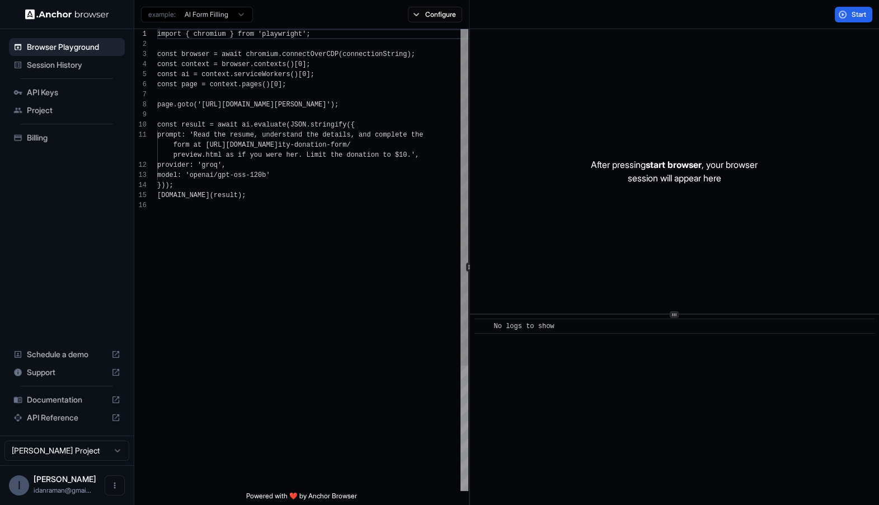
scroll to position [101, 0]
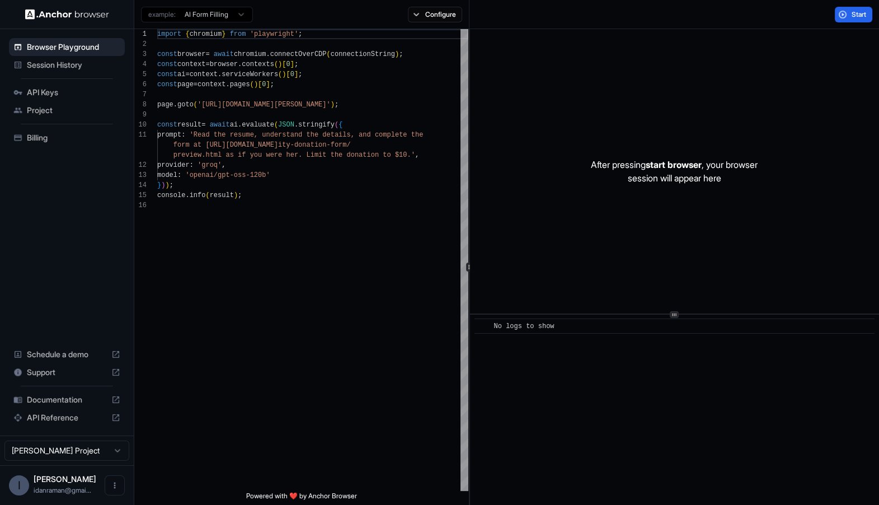
click at [18, 63] on icon at bounding box center [18, 65] width 7 height 7
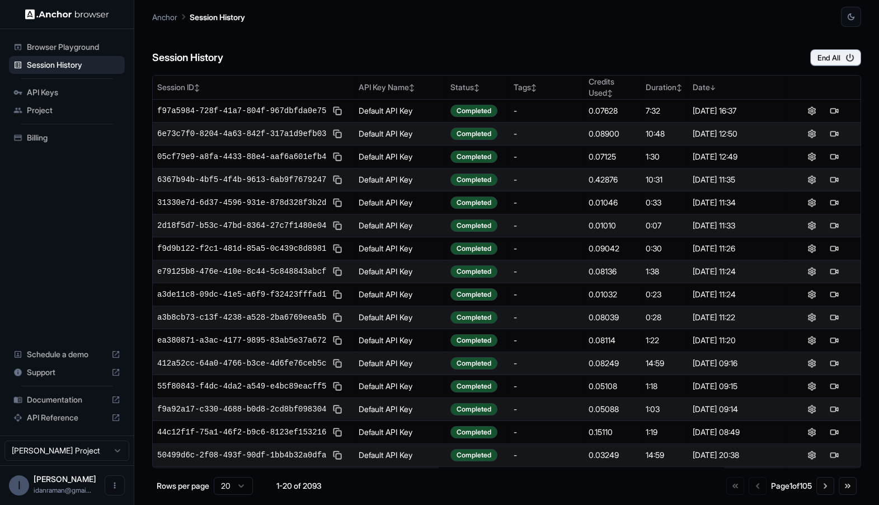
click at [33, 87] on span "API Keys" at bounding box center [73, 92] width 93 height 11
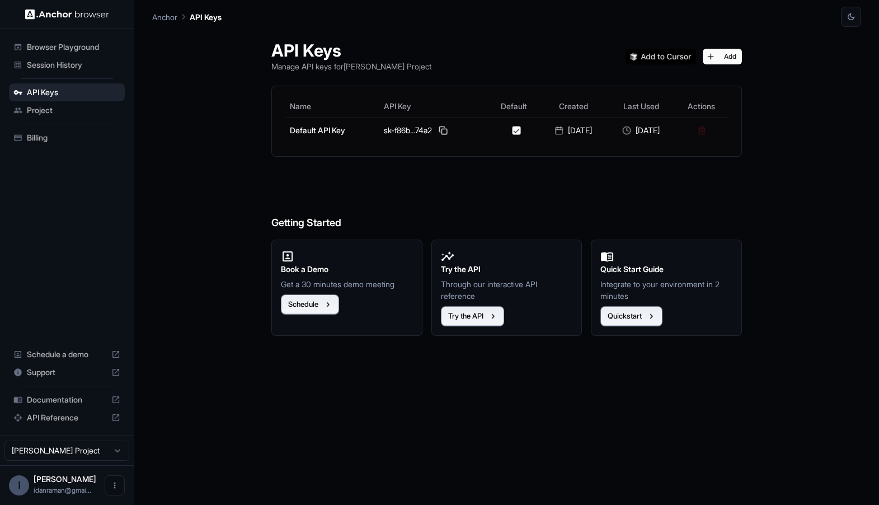
click at [39, 117] on div "Project" at bounding box center [67, 110] width 116 height 18
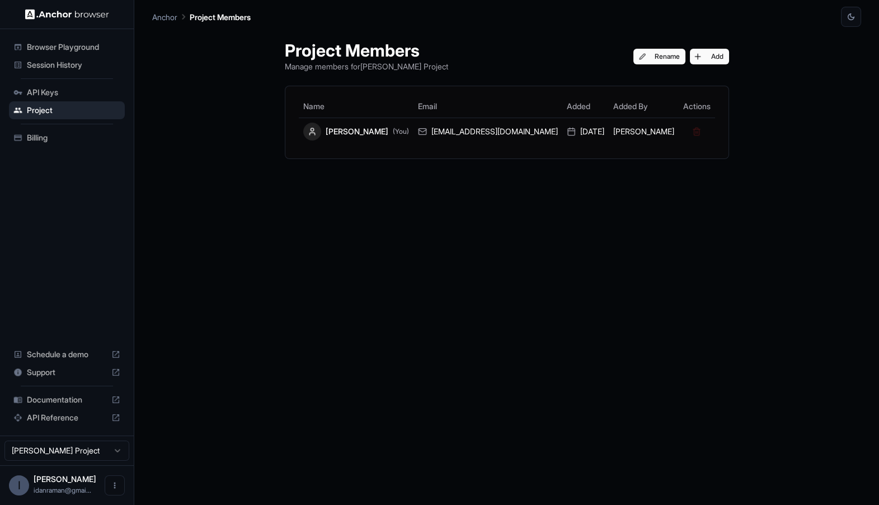
click at [49, 136] on span "Billing" at bounding box center [73, 137] width 93 height 11
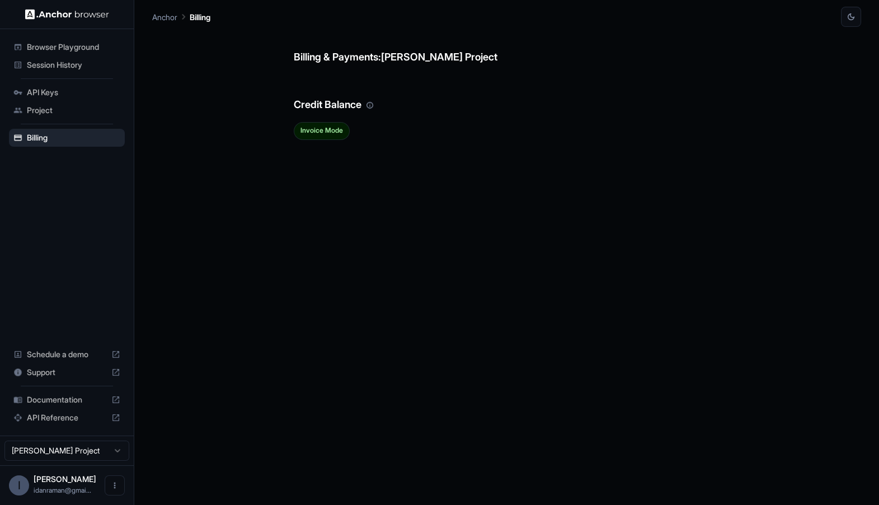
click at [52, 114] on span "Project" at bounding box center [73, 110] width 93 height 11
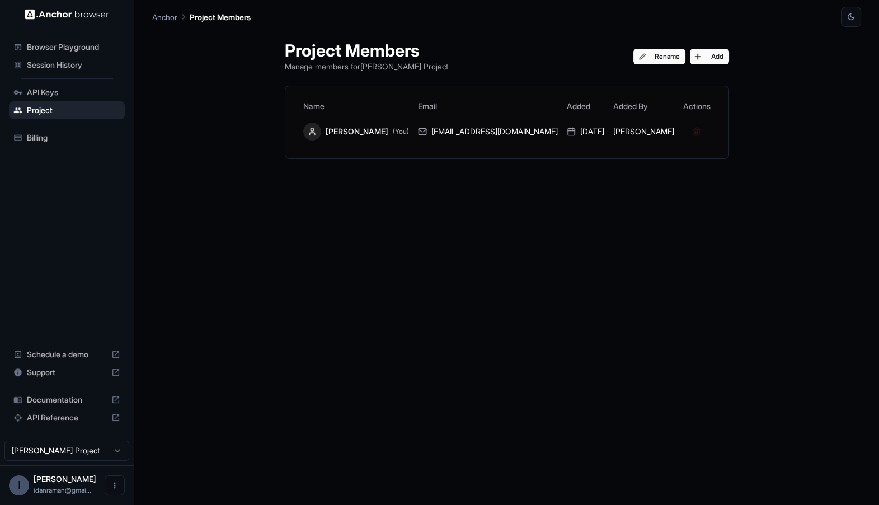
click at [88, 132] on span "Billing" at bounding box center [73, 137] width 93 height 11
